Goal: Information Seeking & Learning: Learn about a topic

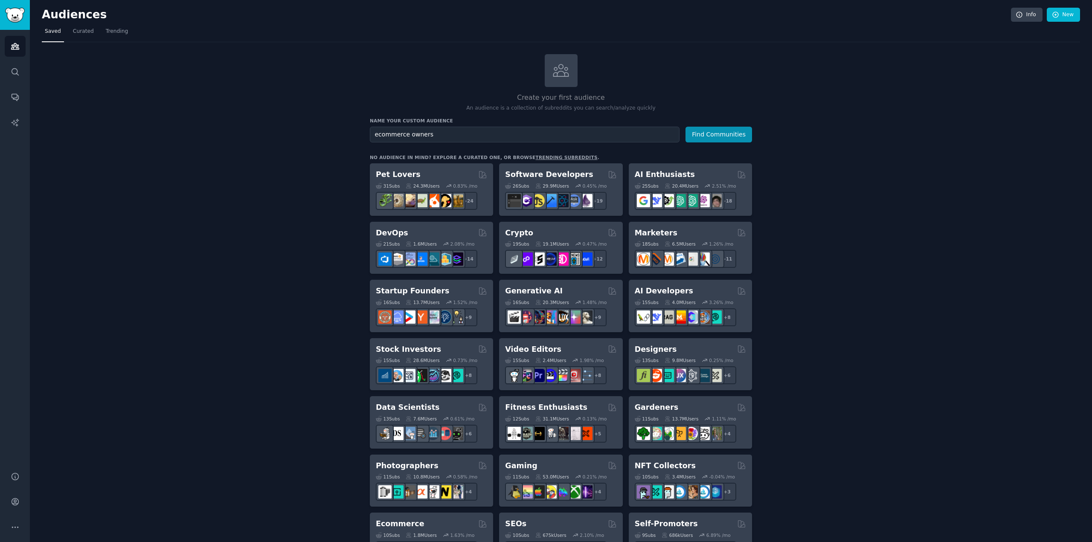
click at [377, 137] on input "ecommerce owners" at bounding box center [525, 135] width 310 height 16
type input "Ecommerce Owners"
click at [711, 134] on button "Find Communities" at bounding box center [719, 135] width 67 height 16
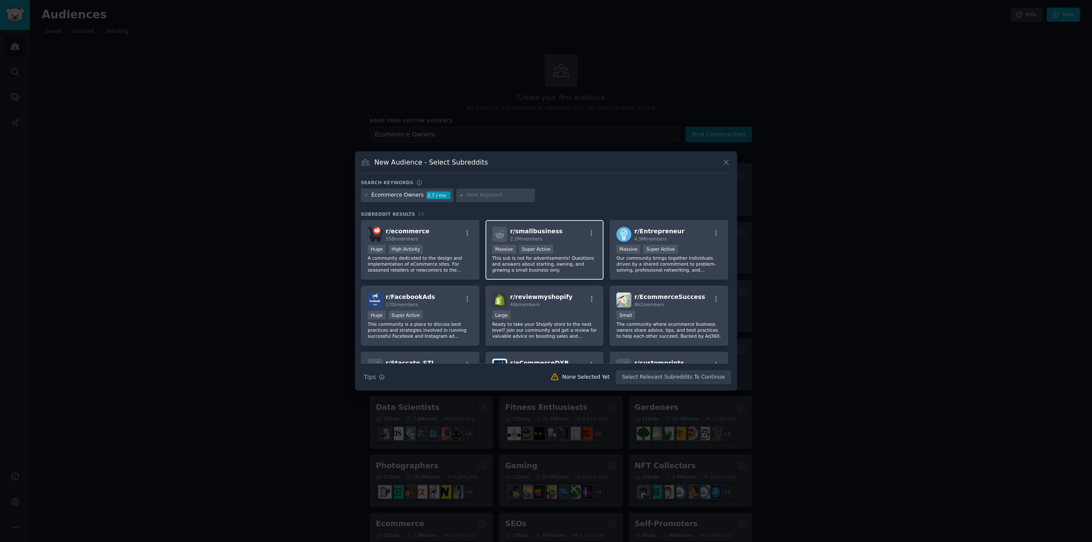
click at [564, 246] on div ">= 95th percentile for submissions / day Massive Super Active" at bounding box center [544, 250] width 105 height 11
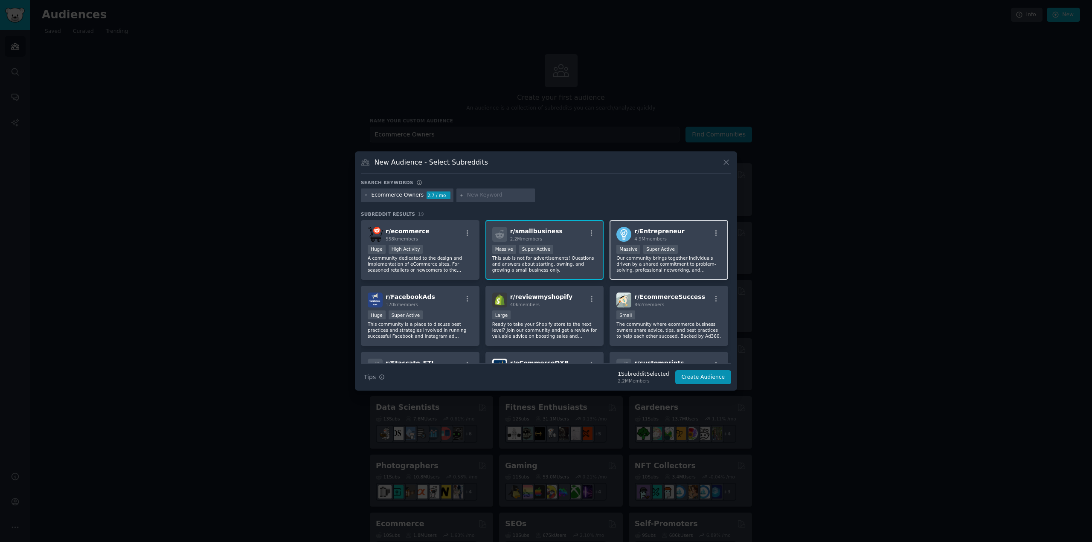
click at [689, 238] on div "r/ Entrepreneur 4.9M members" at bounding box center [668, 234] width 105 height 15
click at [658, 306] on span "862 members" at bounding box center [649, 304] width 30 height 5
click at [696, 236] on div "r/ Entrepreneur 4.9M members" at bounding box center [668, 234] width 105 height 15
click at [576, 238] on div "r/ smallbusiness 2.2M members" at bounding box center [544, 234] width 105 height 15
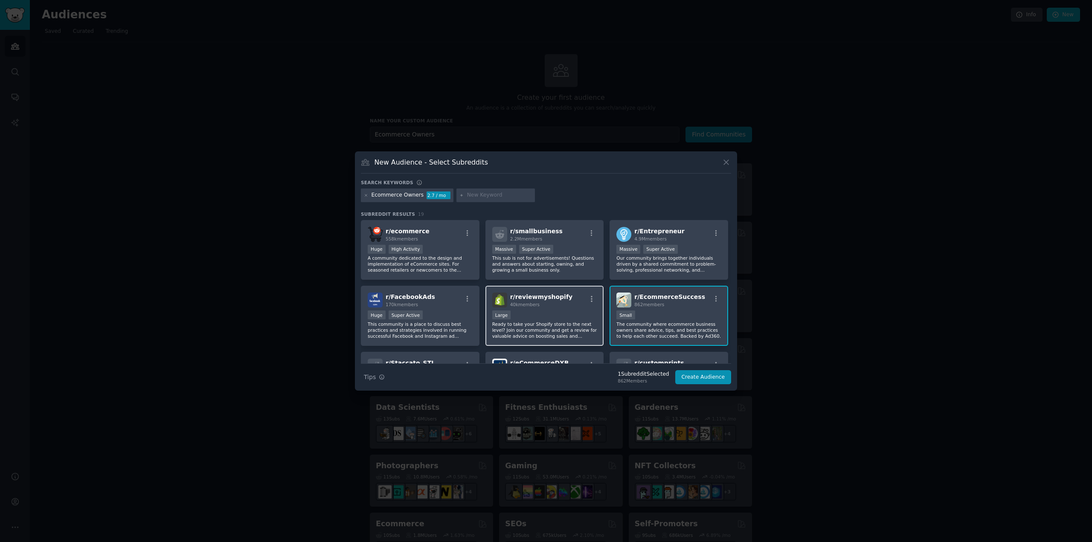
scroll to position [43, 0]
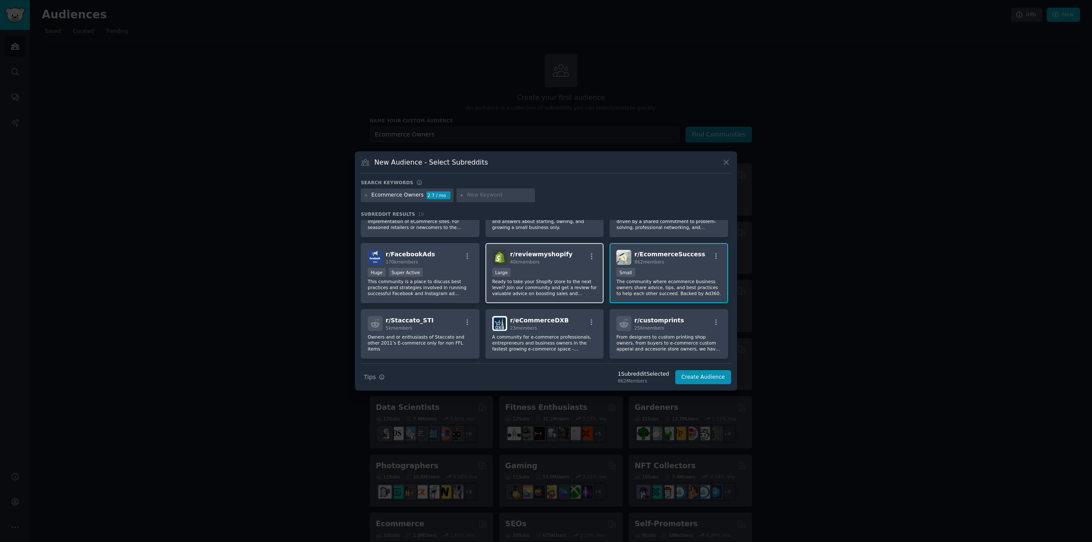
click at [528, 269] on div "Large" at bounding box center [544, 273] width 105 height 11
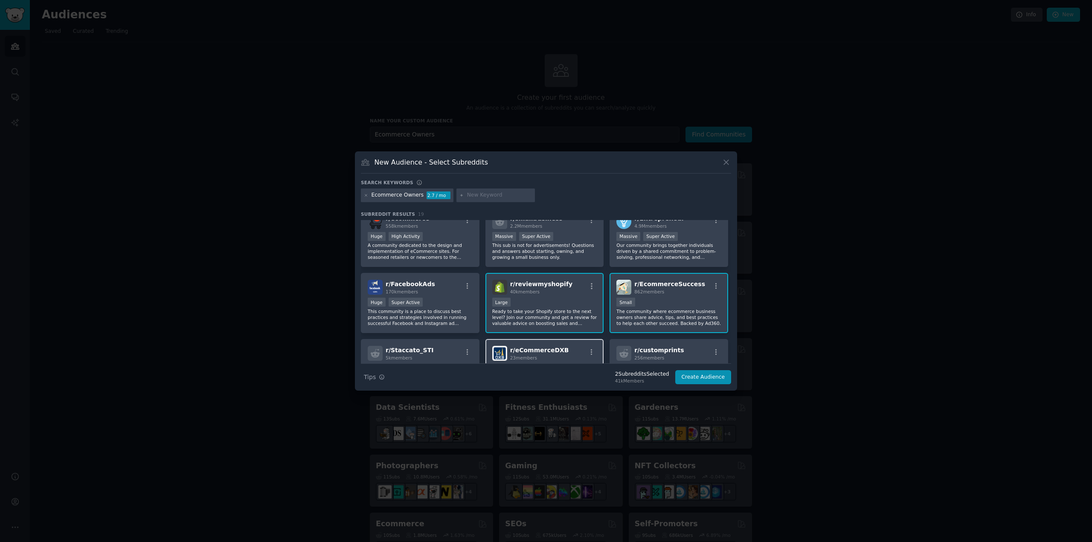
scroll to position [0, 0]
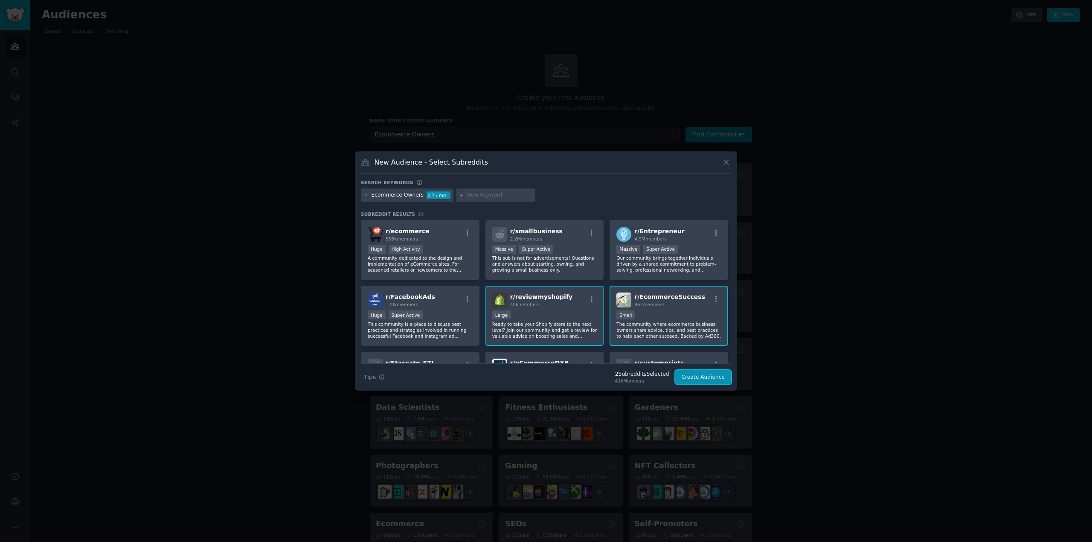
click at [696, 377] on button "Create Audience" at bounding box center [703, 377] width 56 height 15
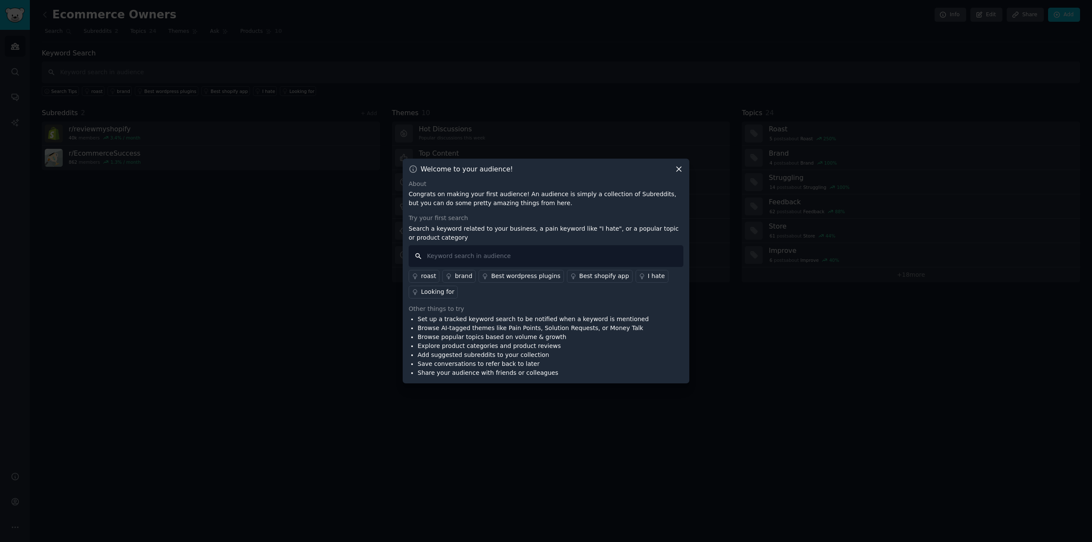
click at [439, 253] on input "text" at bounding box center [546, 256] width 275 height 22
type input "Google Ads"
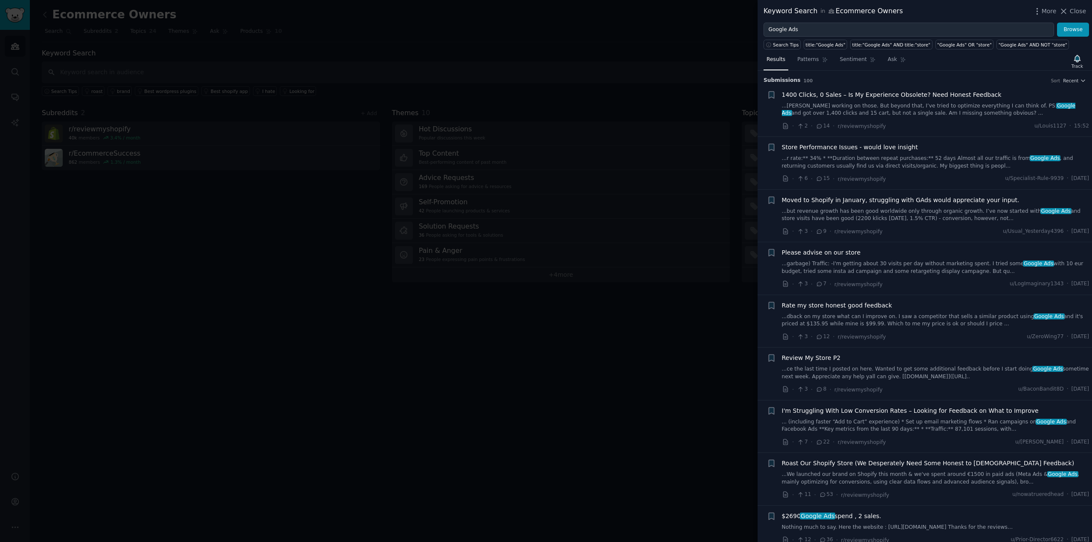
click at [930, 110] on link "...[PERSON_NAME] working on those. But beyond that, I’ve tried to optimize ever…" at bounding box center [936, 109] width 308 height 15
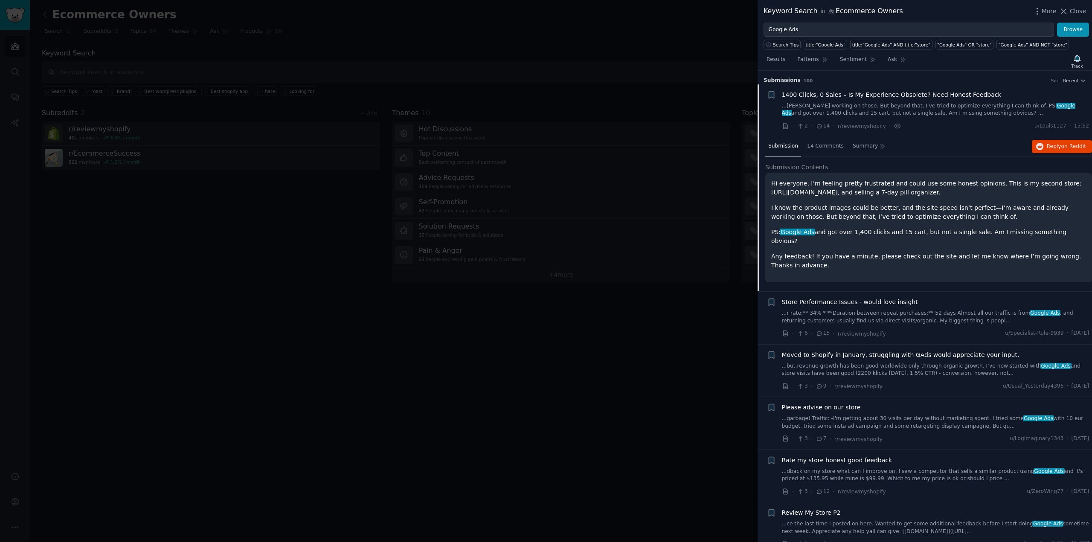
scroll to position [13, 0]
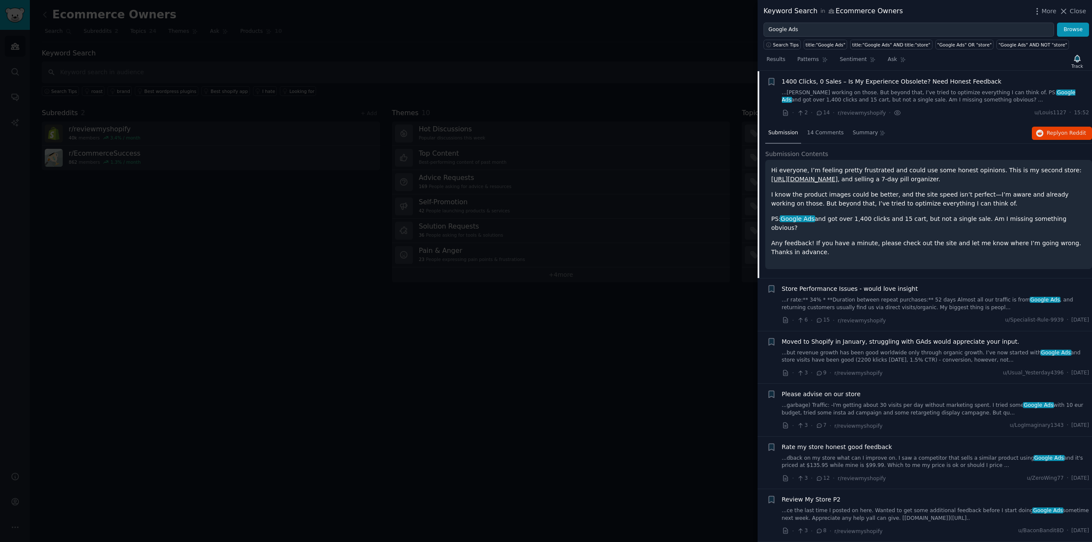
click at [866, 146] on div "Submission 14 Comments Summary Reply on Reddit Submission Contents Hi everyone,…" at bounding box center [928, 200] width 327 height 155
click at [857, 337] on div "Moved to Shopify in January, struggling with GAds would appreciate your input. …" at bounding box center [936, 350] width 308 height 27
click at [856, 349] on link "...but revenue growth has been good worldwide only through organic growth. I’ve…" at bounding box center [936, 356] width 308 height 15
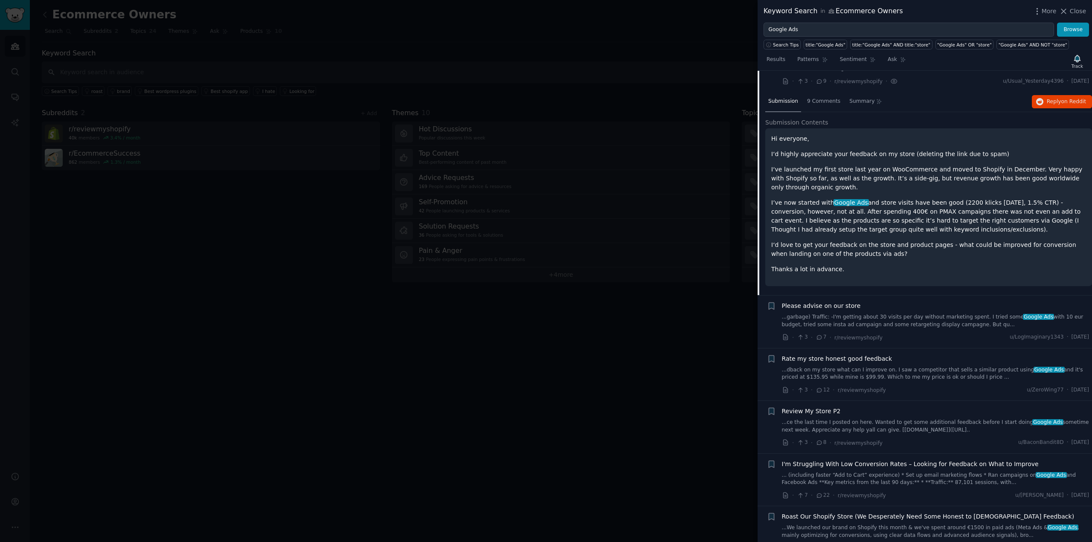
scroll to position [161, 0]
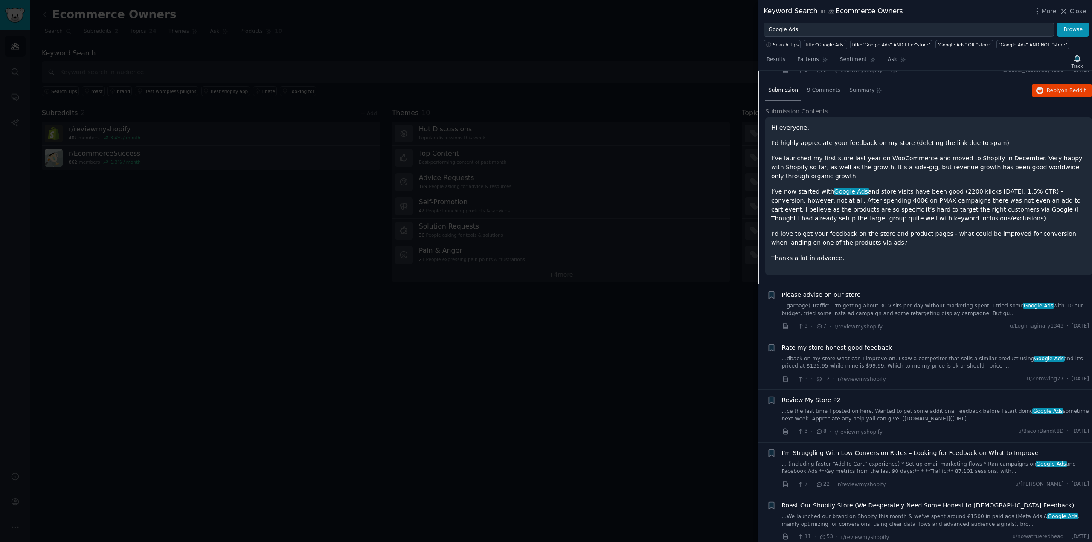
click at [867, 232] on p "I‘d love to get your feedback on the store and product pages - what could be im…" at bounding box center [928, 239] width 315 height 18
click at [867, 247] on div "Hi everyone, I‘d highly appreciate your feedback on my store (deleting the link…" at bounding box center [928, 193] width 315 height 140
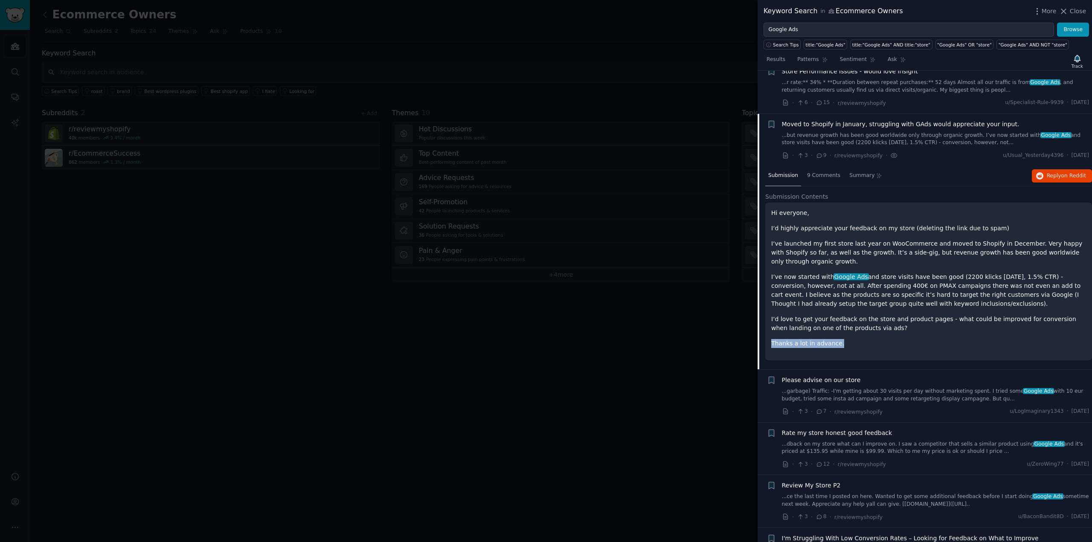
scroll to position [33, 0]
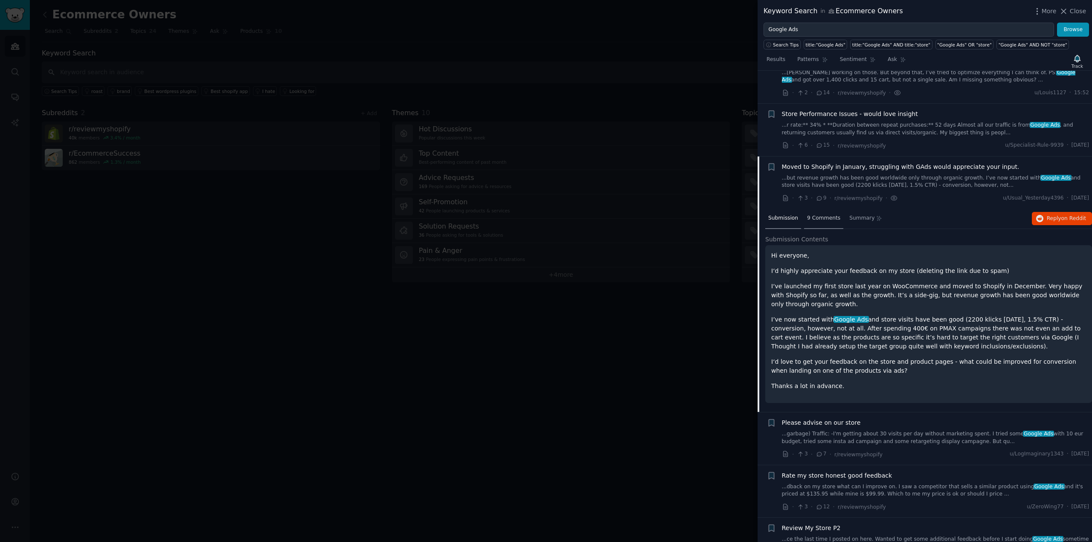
click at [815, 216] on span "9 Comments" at bounding box center [823, 219] width 33 height 8
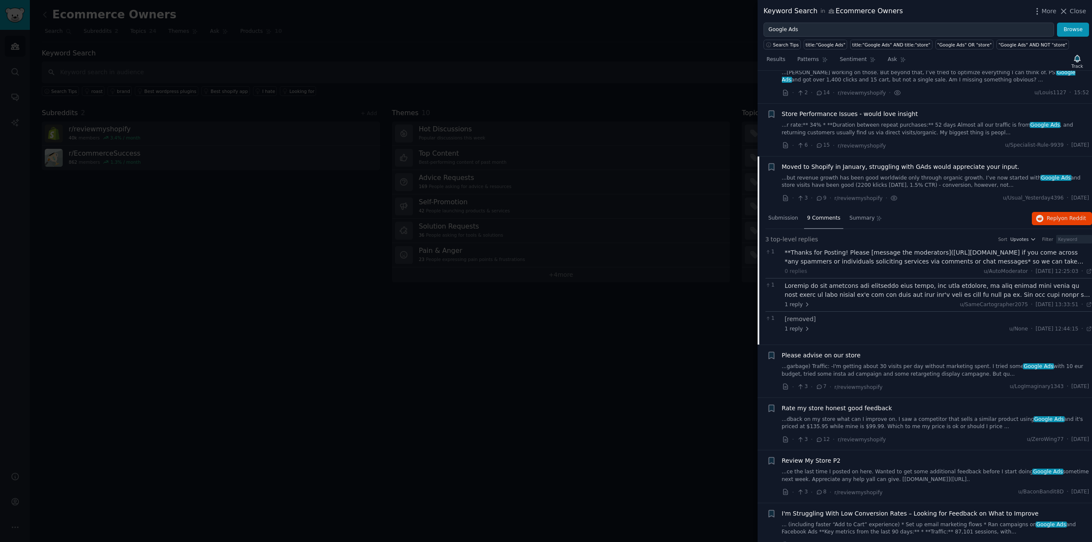
click at [844, 183] on link "...but revenue growth has been good worldwide only through organic growth. I’ve…" at bounding box center [936, 181] width 308 height 15
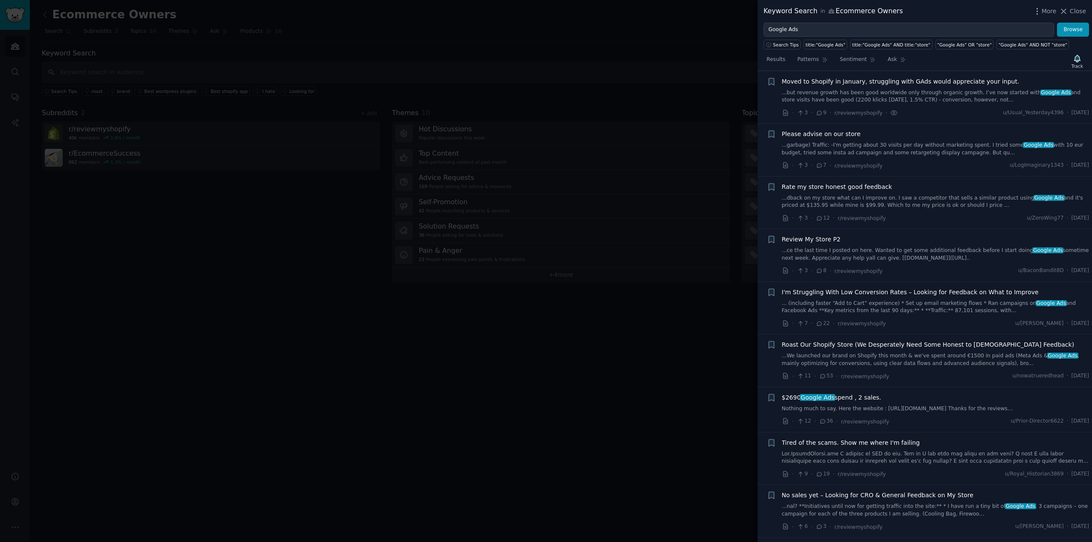
scroll to position [33, 0]
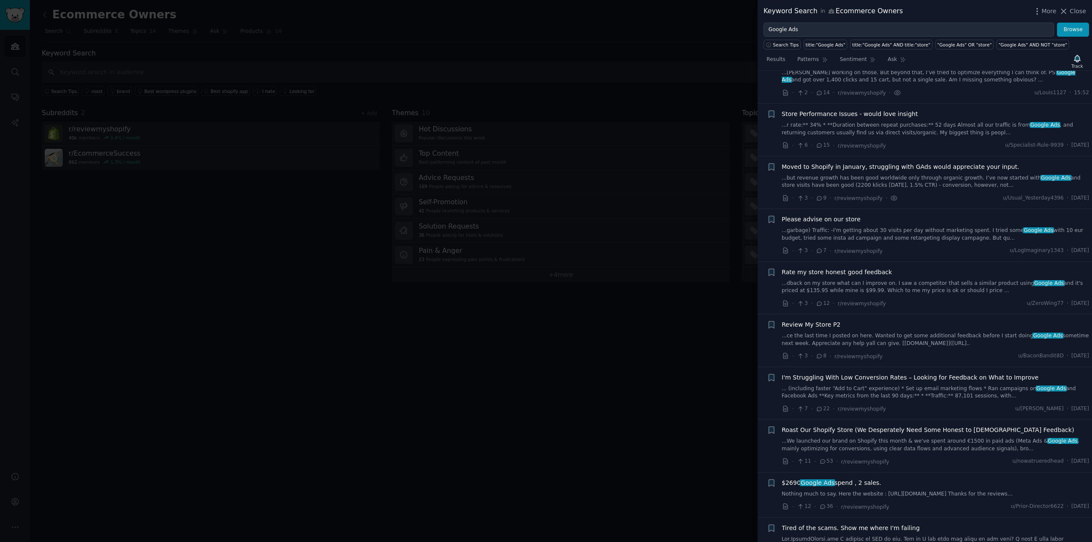
click at [854, 170] on div "Moved to Shopify in January, struggling with GAds would appreciate your input. …" at bounding box center [936, 176] width 308 height 27
click at [858, 176] on link "...but revenue growth has been good worldwide only through organic growth. I’ve…" at bounding box center [936, 181] width 308 height 15
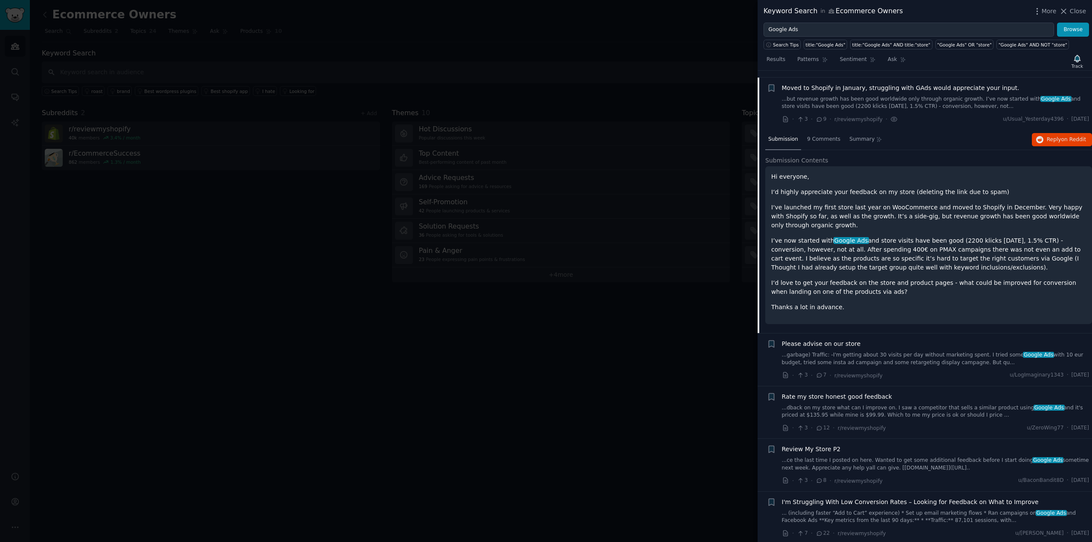
scroll to position [119, 0]
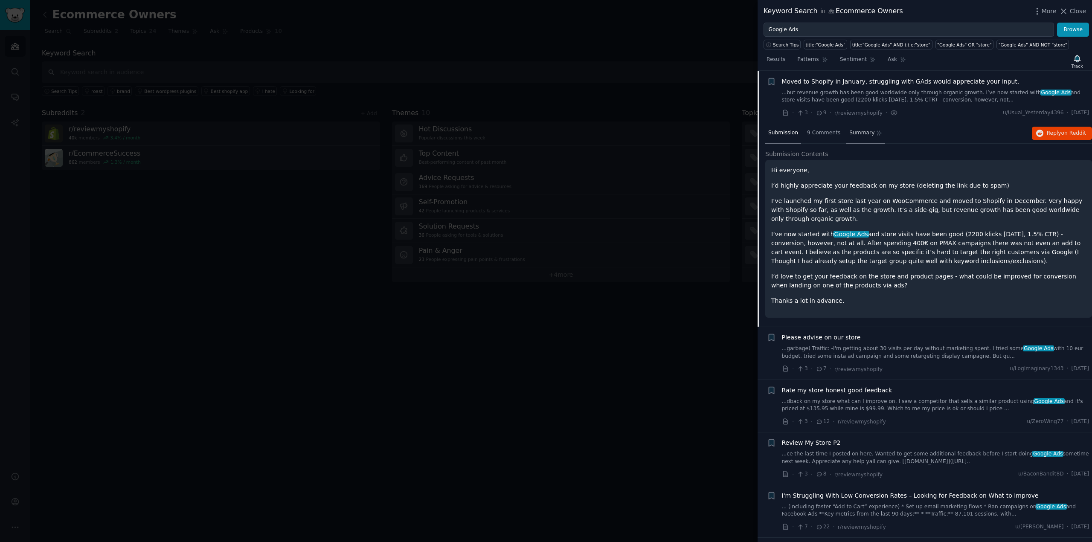
click at [855, 134] on span "Summary" at bounding box center [861, 133] width 25 height 8
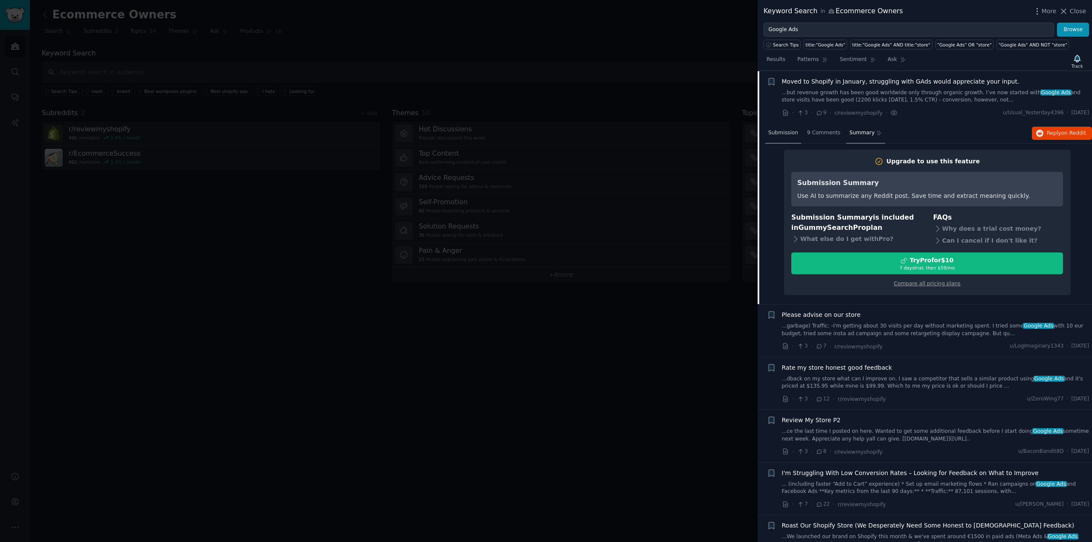
click at [780, 131] on span "Submission" at bounding box center [783, 133] width 30 height 8
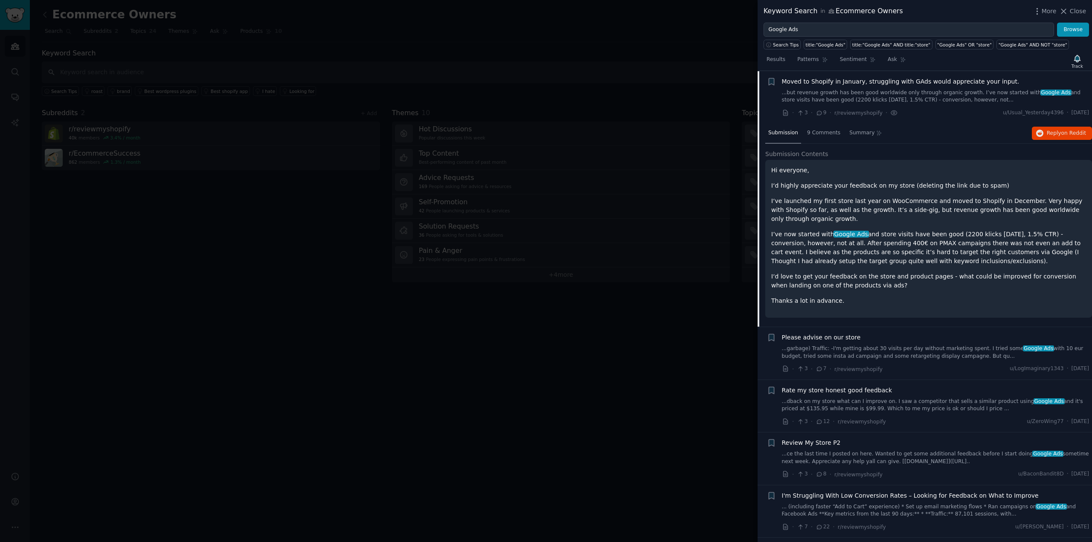
scroll to position [76, 0]
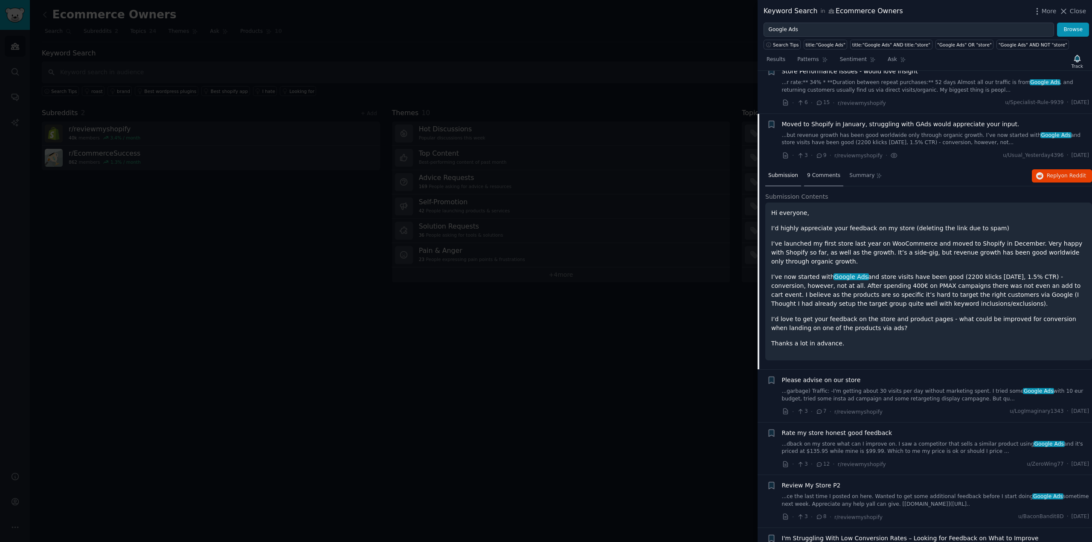
click at [821, 174] on span "9 Comments" at bounding box center [823, 176] width 33 height 8
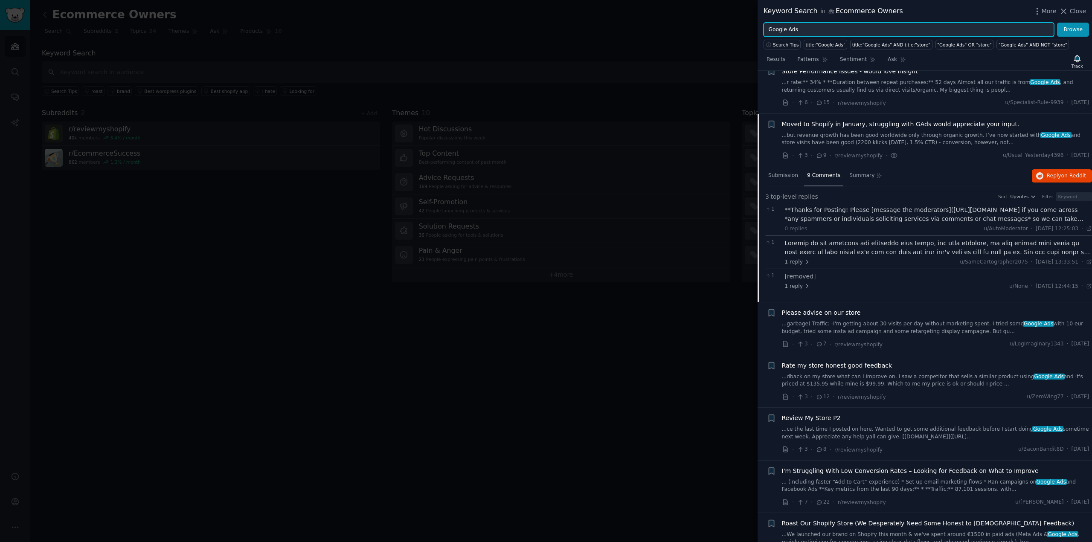
drag, startPoint x: 786, startPoint y: 30, endPoint x: 805, endPoint y: 26, distance: 19.6
click at [805, 26] on input "Google Ads" at bounding box center [909, 30] width 291 height 15
click at [1057, 23] on button "Browse" at bounding box center [1073, 30] width 32 height 15
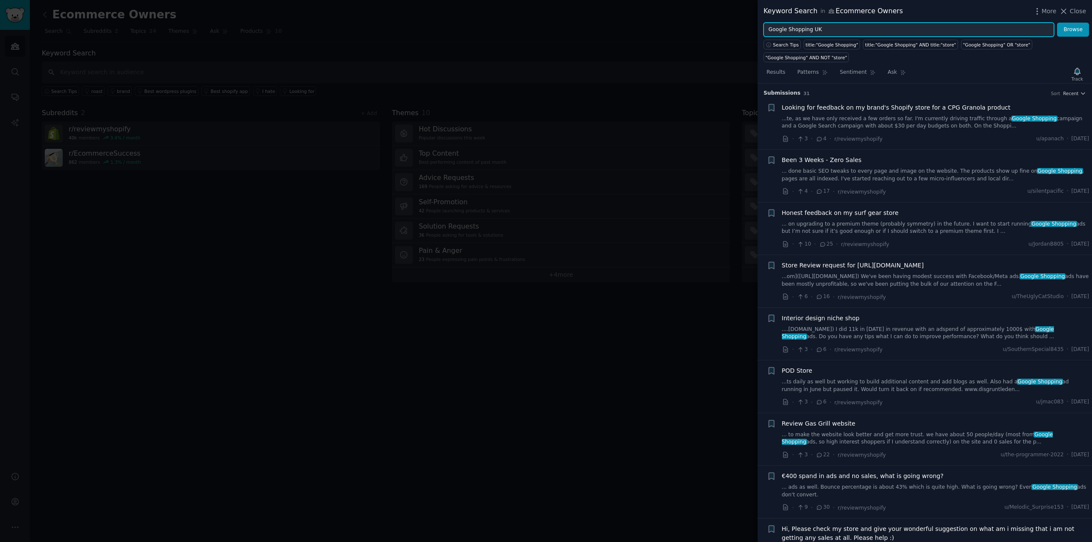
click at [1057, 23] on button "Browse" at bounding box center [1073, 30] width 32 height 15
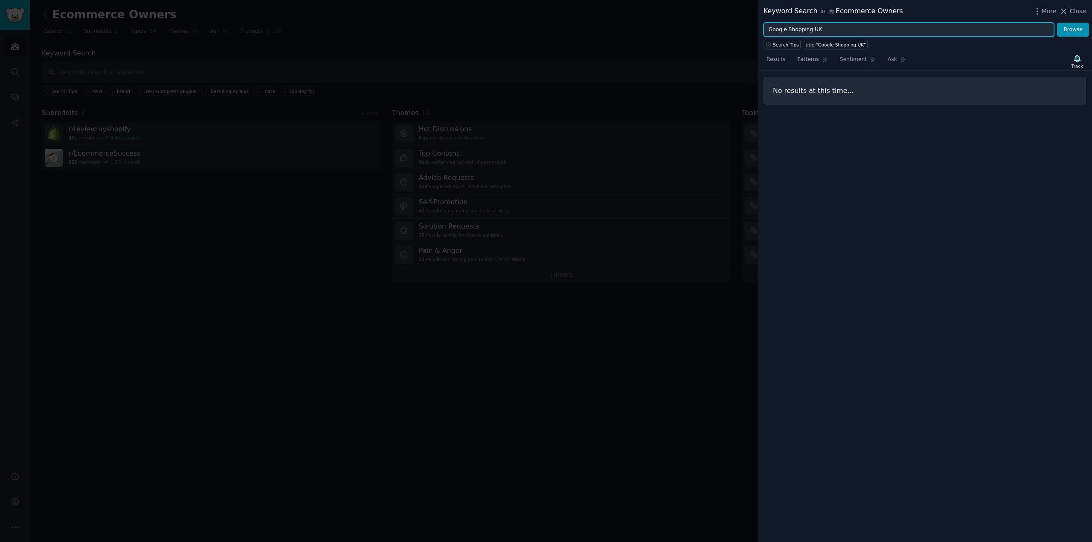
drag, startPoint x: 809, startPoint y: 27, endPoint x: 829, endPoint y: 25, distance: 19.7
click at [829, 25] on input "Google Shopping UK" at bounding box center [909, 30] width 291 height 15
type input "Google Shopping"
click at [1057, 23] on button "Browse" at bounding box center [1073, 30] width 32 height 15
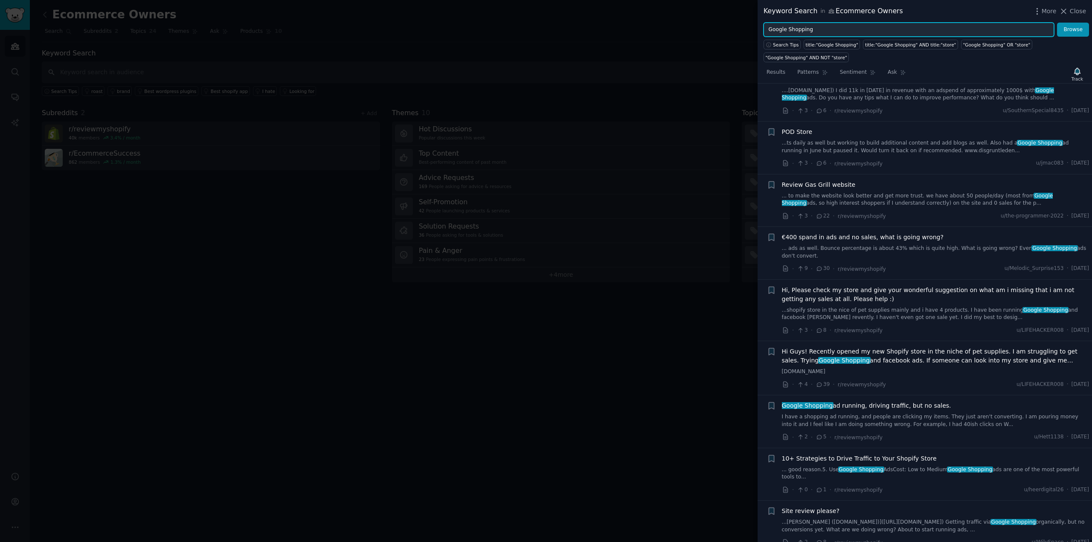
scroll to position [148, 0]
